Goal: Find contact information: Find contact information

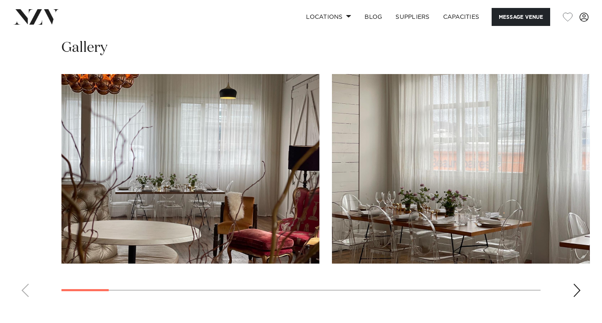
scroll to position [776, 0]
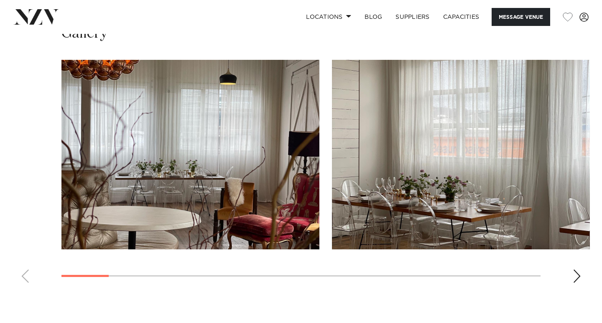
click at [572, 273] on div "Next slide" at bounding box center [576, 275] width 8 height 13
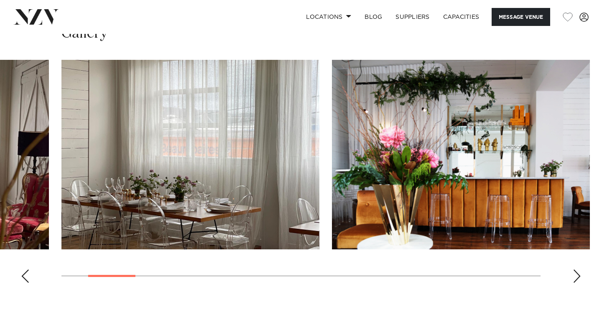
click at [572, 273] on div "Next slide" at bounding box center [576, 275] width 8 height 13
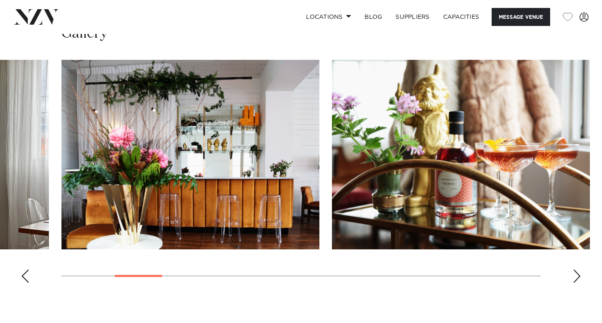
click at [572, 273] on div "Next slide" at bounding box center [576, 275] width 8 height 13
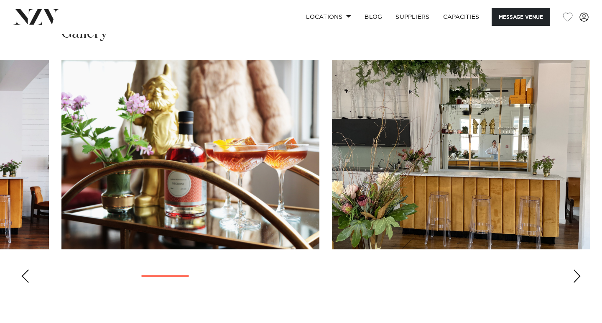
click at [572, 273] on div "Next slide" at bounding box center [576, 275] width 8 height 13
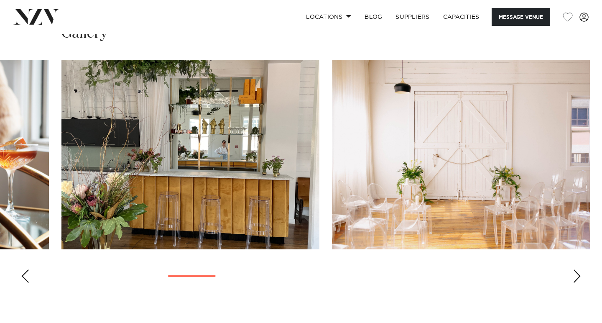
click at [572, 273] on div "Next slide" at bounding box center [576, 275] width 8 height 13
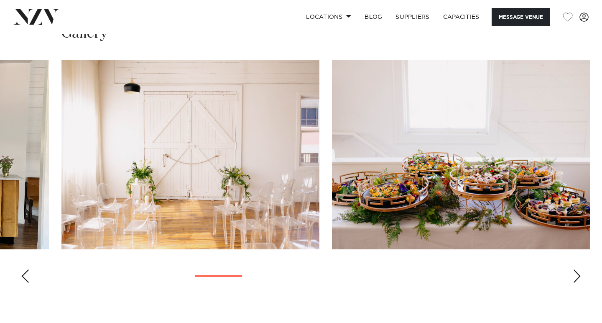
click at [572, 273] on div "Next slide" at bounding box center [576, 275] width 8 height 13
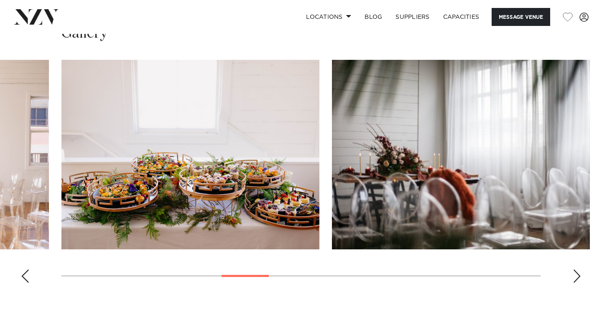
click at [572, 273] on div "Next slide" at bounding box center [576, 275] width 8 height 13
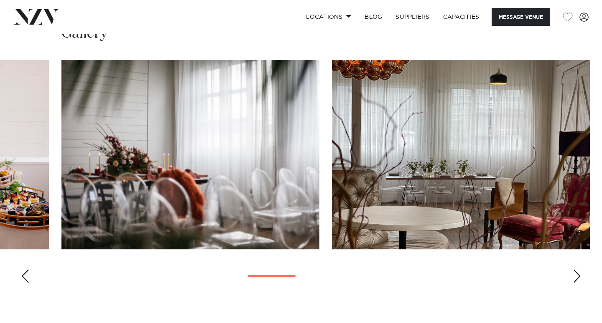
click at [572, 273] on div "Next slide" at bounding box center [576, 275] width 8 height 13
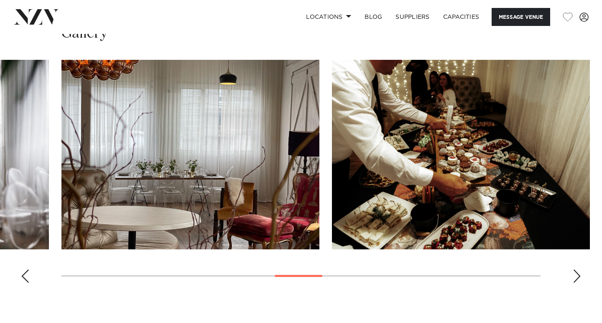
click at [572, 273] on div "Next slide" at bounding box center [576, 275] width 8 height 13
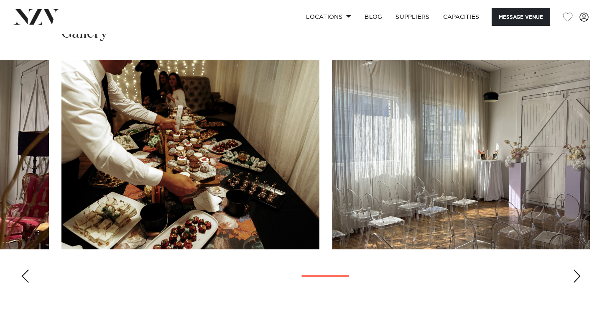
click at [572, 273] on div "Next slide" at bounding box center [576, 275] width 8 height 13
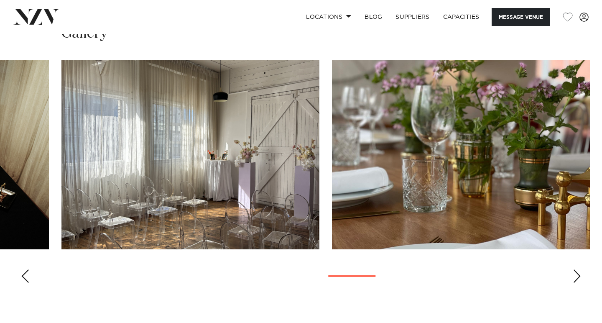
click at [572, 273] on div "Next slide" at bounding box center [576, 275] width 8 height 13
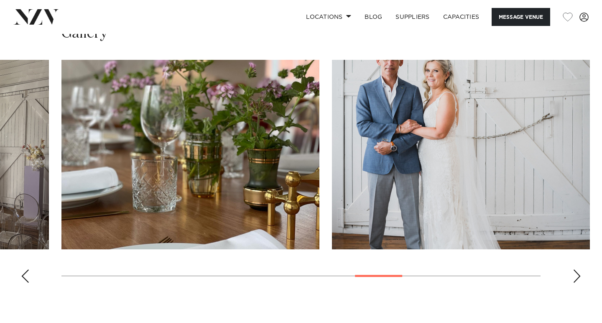
click at [572, 273] on div "Next slide" at bounding box center [576, 275] width 8 height 13
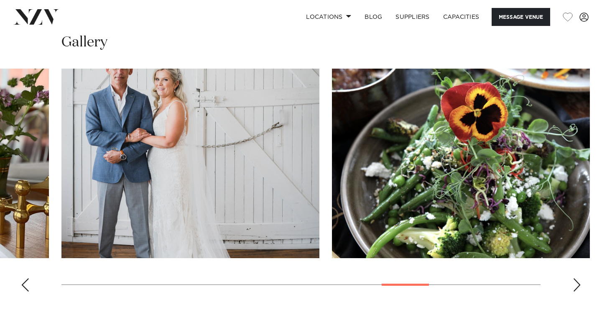
scroll to position [762, 0]
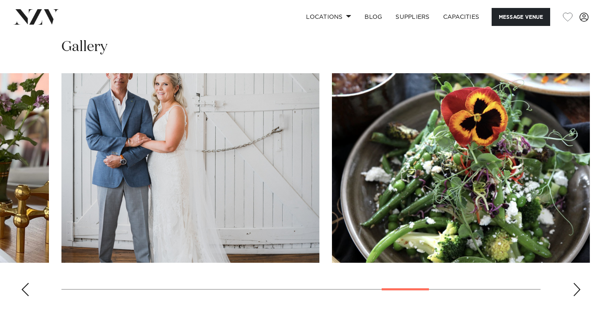
click at [577, 285] on div "Next slide" at bounding box center [576, 288] width 8 height 13
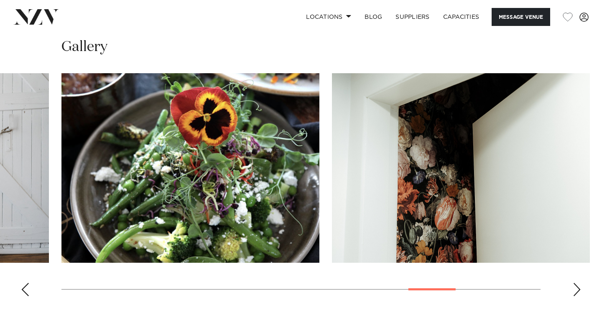
click at [577, 285] on div "Next slide" at bounding box center [576, 288] width 8 height 13
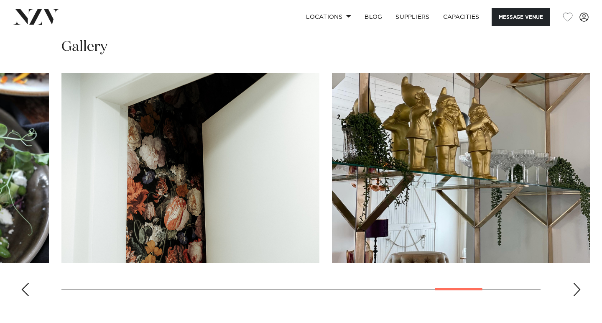
click at [577, 285] on div "Next slide" at bounding box center [576, 288] width 8 height 13
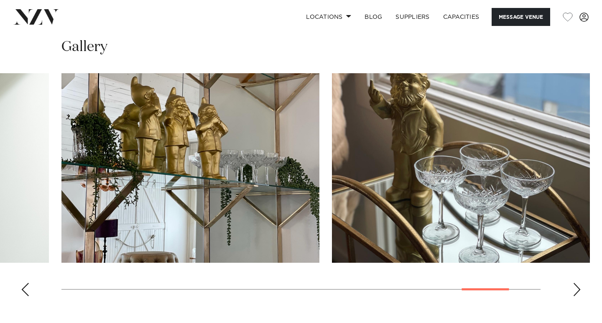
click at [577, 285] on div "Next slide" at bounding box center [576, 288] width 8 height 13
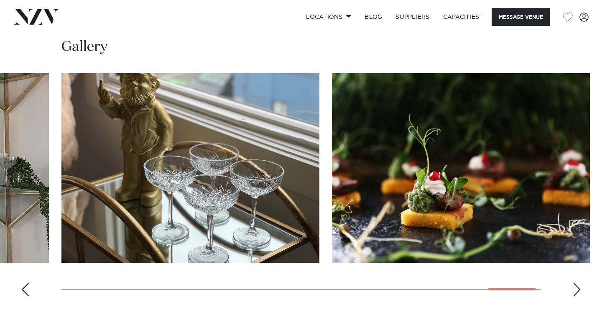
click at [577, 285] on div "Next slide" at bounding box center [576, 288] width 8 height 13
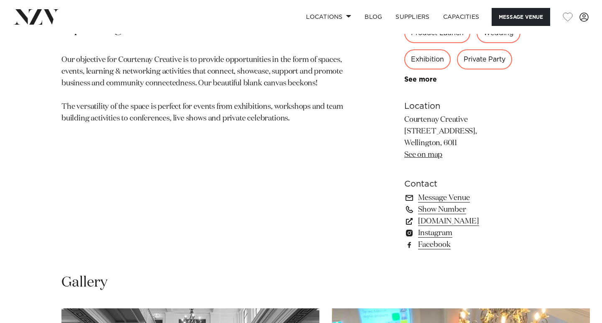
scroll to position [480, 0]
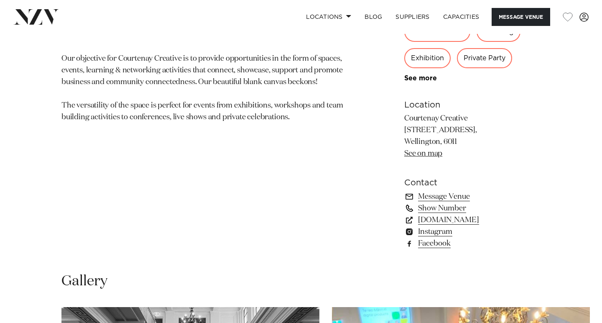
click at [423, 208] on link "Show Number" at bounding box center [472, 208] width 136 height 12
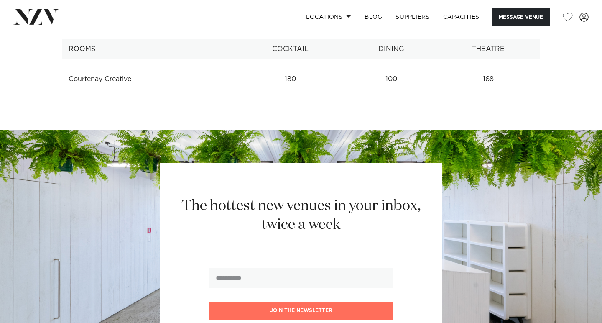
scroll to position [1055, 0]
